Goal: Navigation & Orientation: Understand site structure

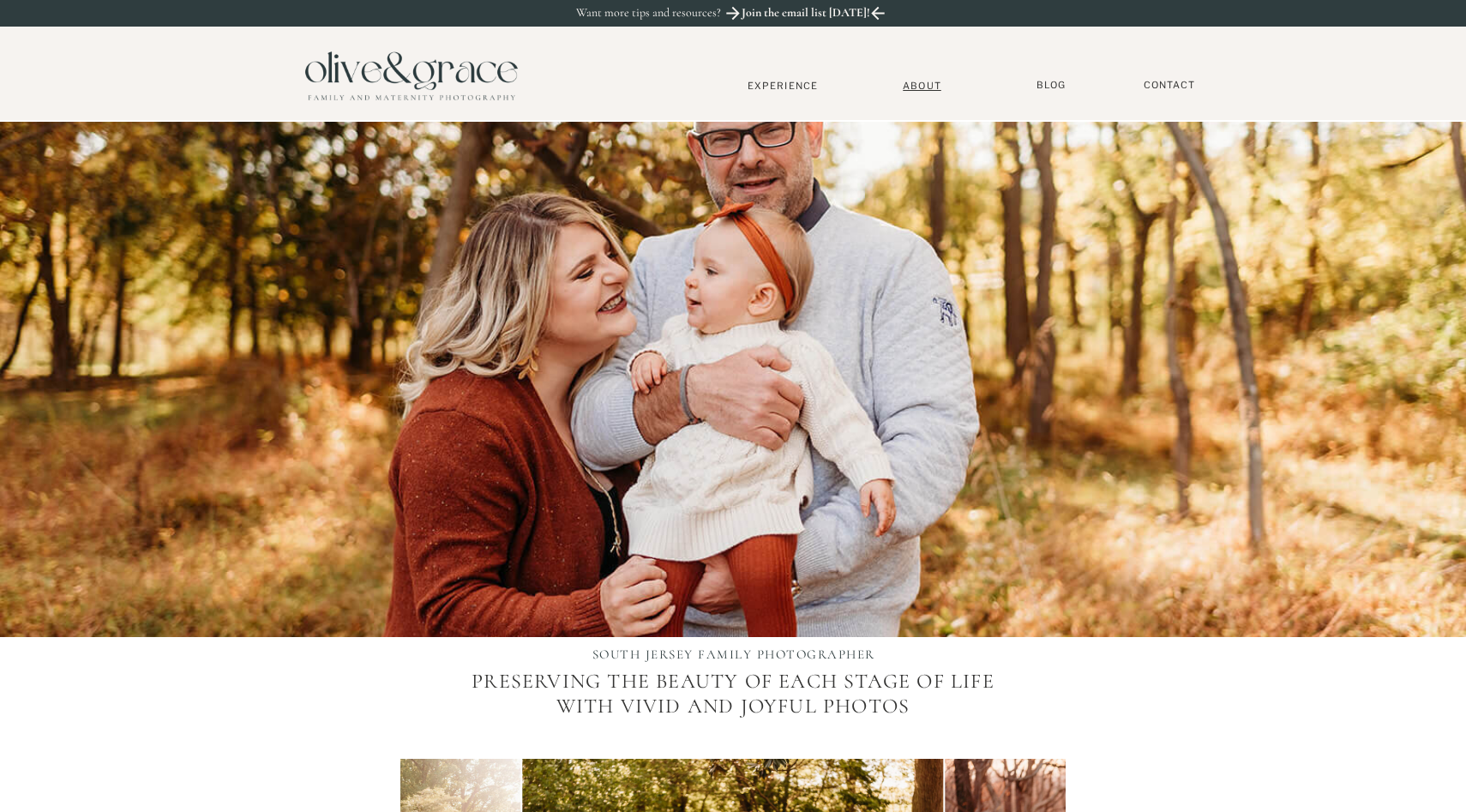
click at [933, 85] on nav "About" at bounding box center [922, 85] width 53 height 11
click at [784, 80] on nav "Experience" at bounding box center [783, 86] width 113 height 12
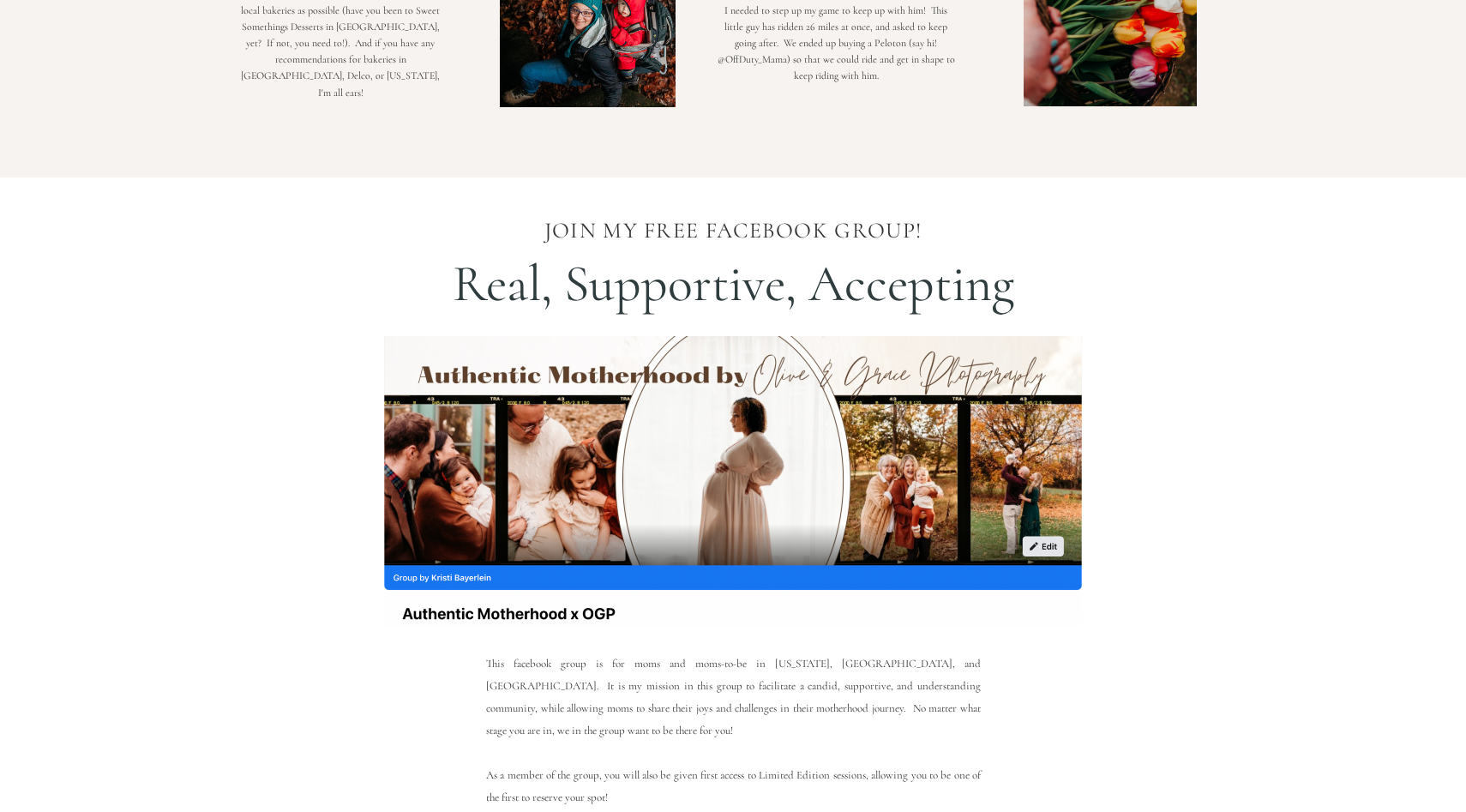
scroll to position [2456, 0]
